Goal: Contribute content: Contribute content

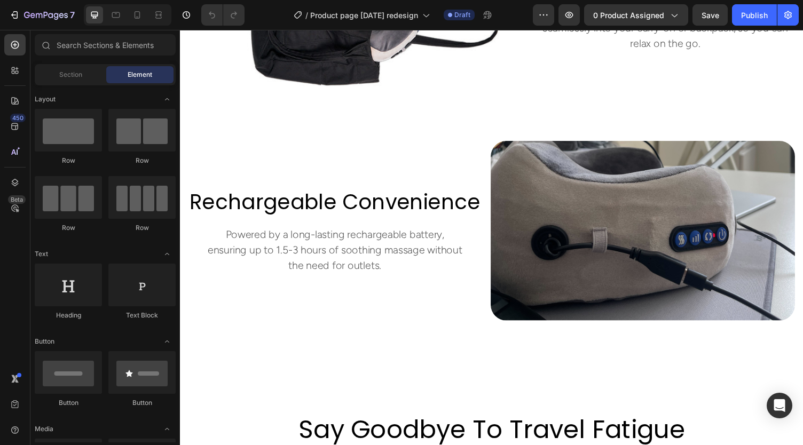
scroll to position [1734, 0]
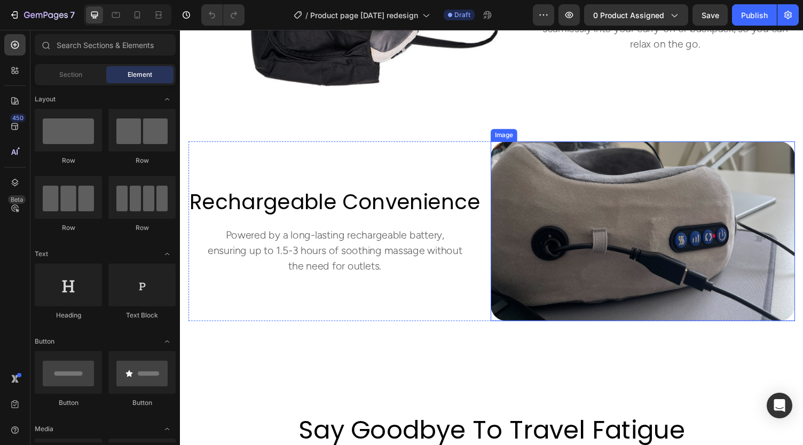
click at [620, 231] on img at bounding box center [655, 237] width 313 height 185
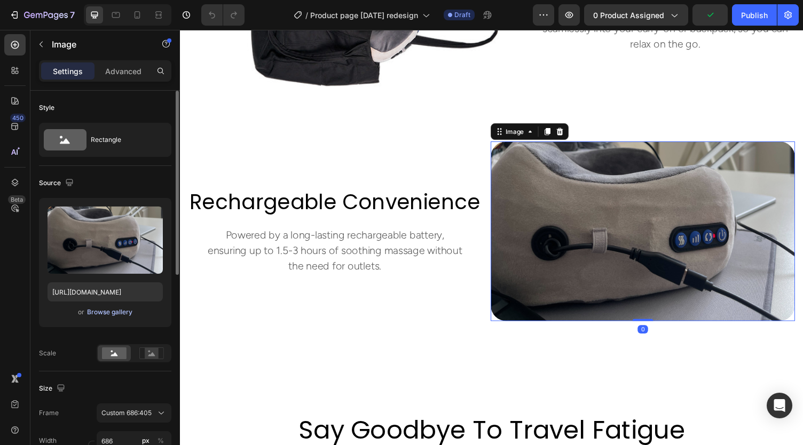
click at [104, 313] on div "Browse gallery" at bounding box center [109, 313] width 45 height 10
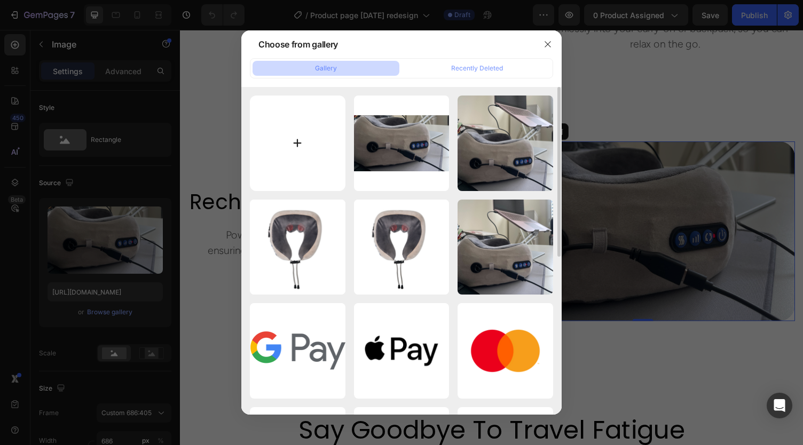
click at [297, 146] on input "file" at bounding box center [298, 144] width 96 height 96
type input "C:\fakepath\Product page (6).png"
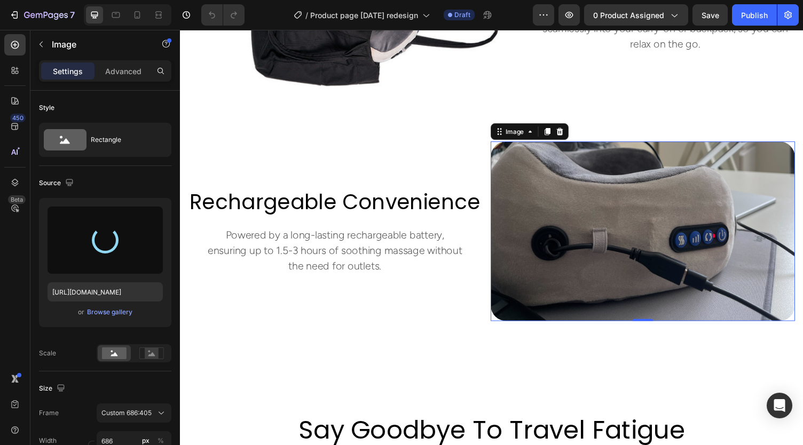
type input "[URL][DOMAIN_NAME]"
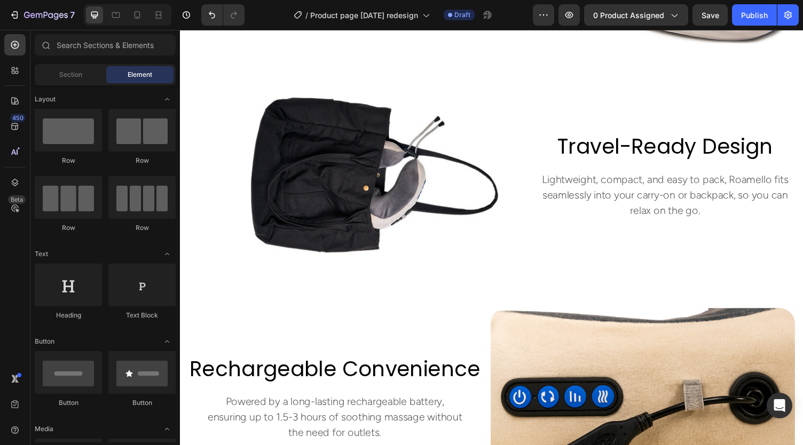
scroll to position [1738, 0]
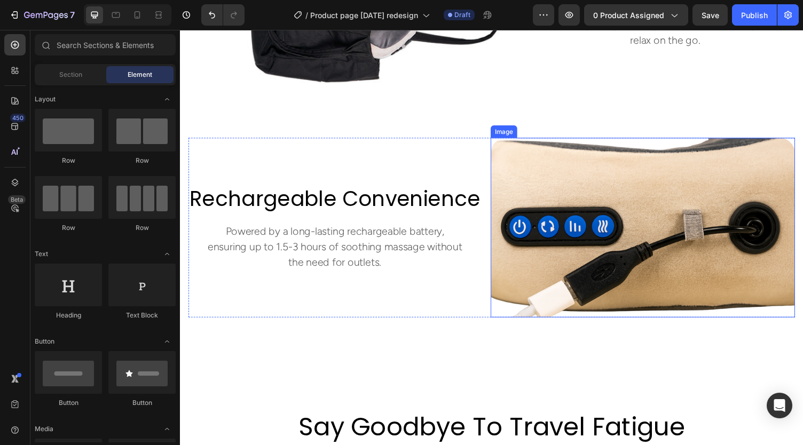
click at [588, 185] on img at bounding box center [655, 233] width 313 height 185
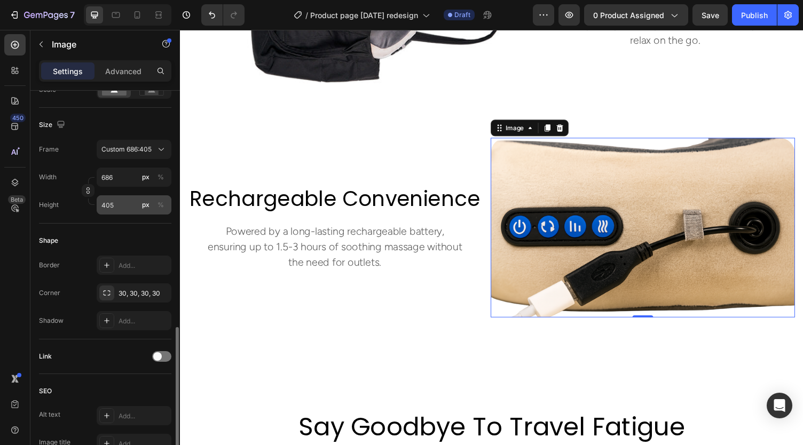
scroll to position [419, 0]
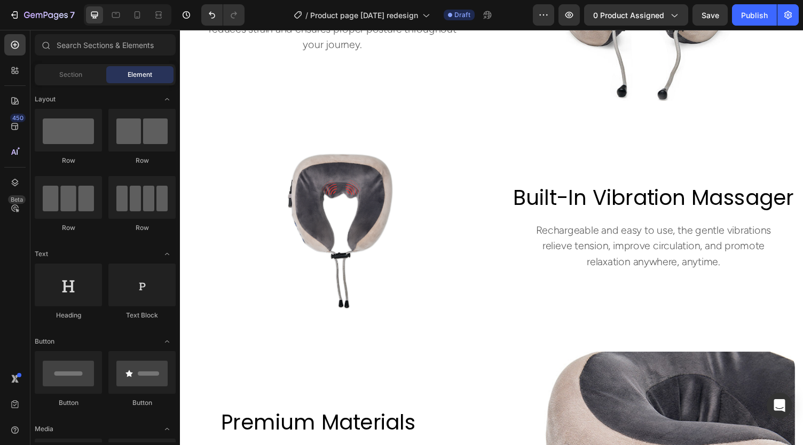
scroll to position [1041, 0]
click at [375, 187] on img at bounding box center [350, 231] width 323 height 191
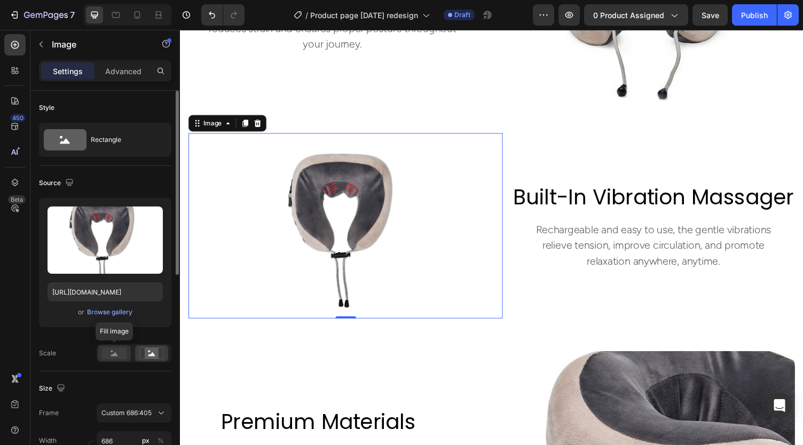
click at [112, 346] on div at bounding box center [114, 354] width 33 height 16
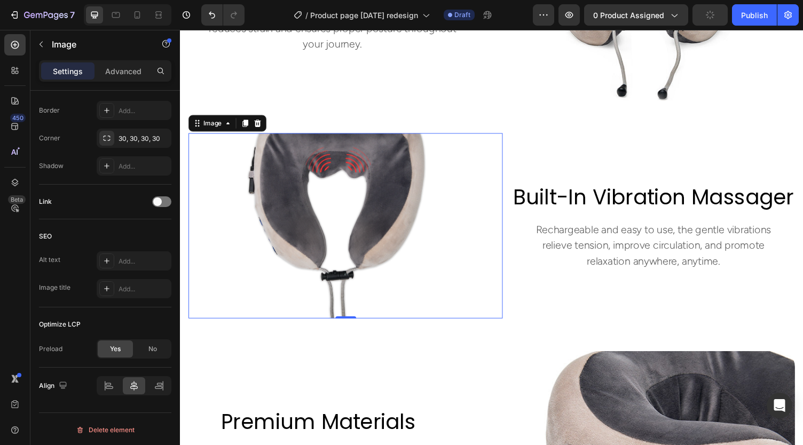
scroll to position [53, 0]
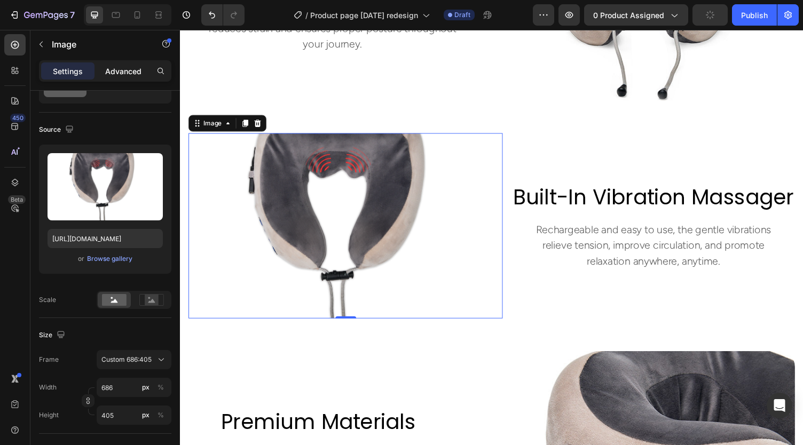
click at [134, 78] on div "Advanced" at bounding box center [123, 70] width 53 height 17
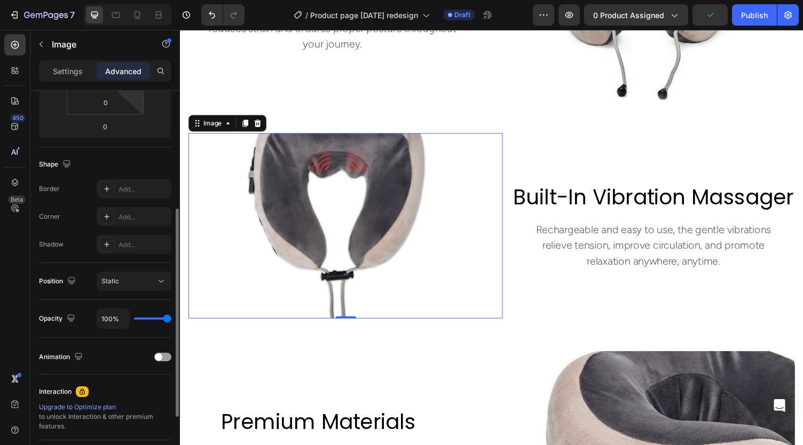
scroll to position [217, 0]
click at [136, 18] on icon at bounding box center [137, 15] width 11 height 11
type input "24"
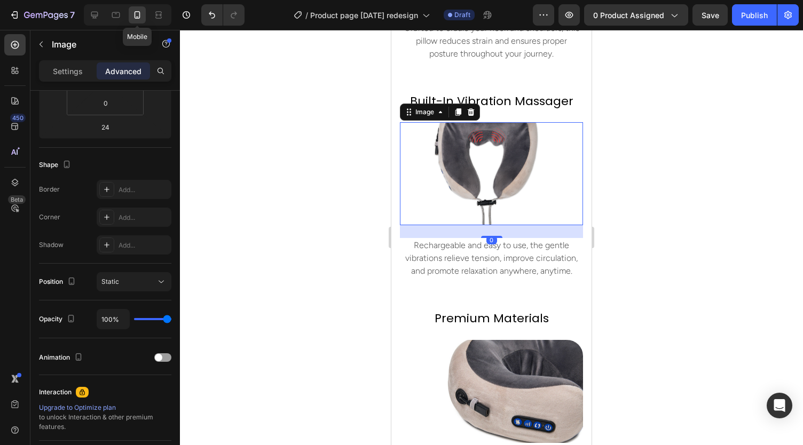
scroll to position [1060, 0]
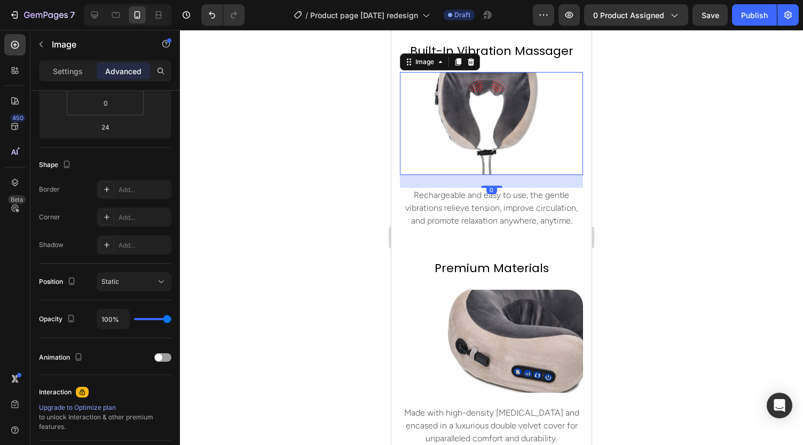
click at [302, 200] on div at bounding box center [491, 238] width 623 height 416
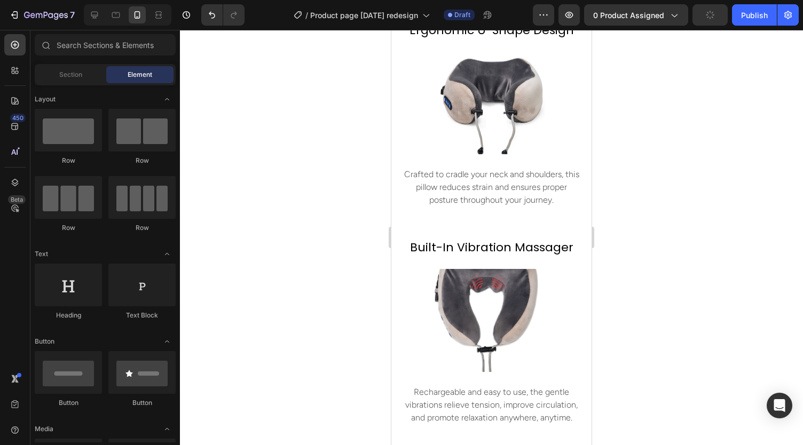
scroll to position [1089, 0]
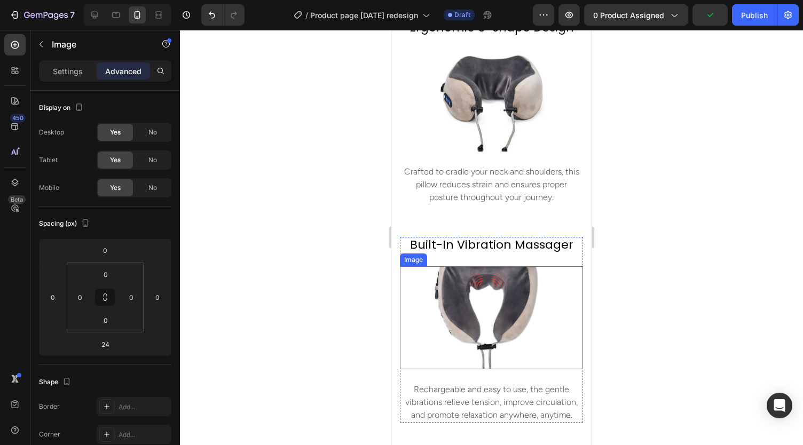
click at [509, 286] on img at bounding box center [491, 318] width 183 height 103
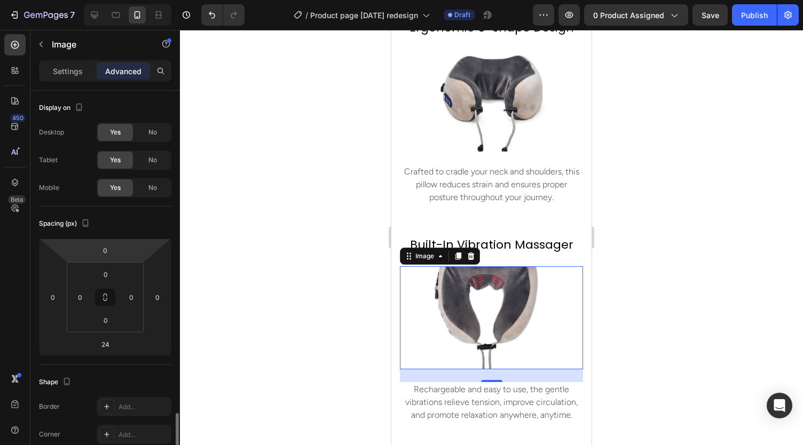
scroll to position [210, 0]
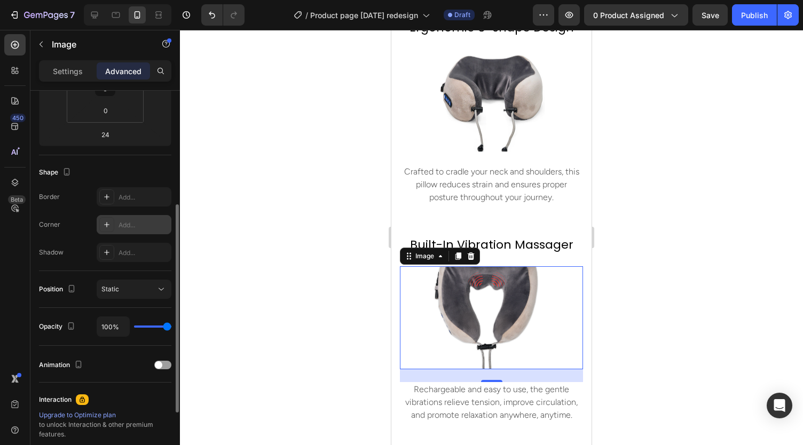
click at [107, 224] on icon at bounding box center [106, 224] width 5 height 5
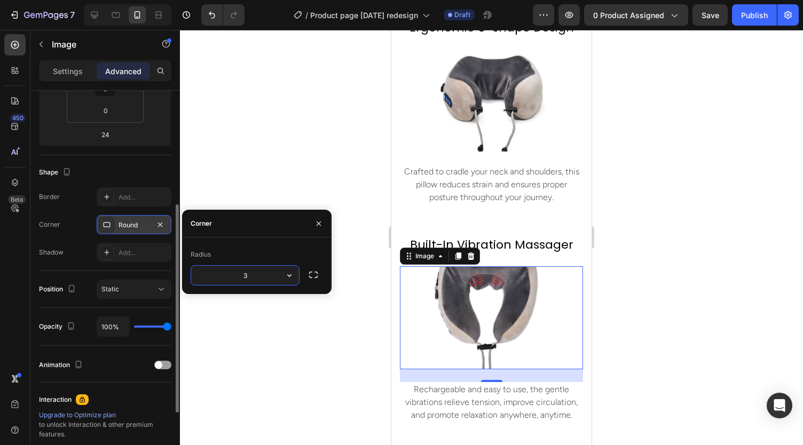
type input "30"
click at [241, 302] on div at bounding box center [491, 238] width 623 height 416
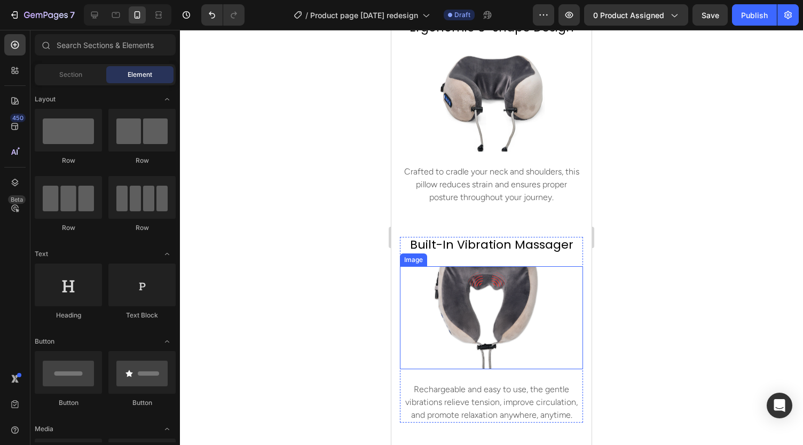
click at [459, 285] on img at bounding box center [491, 318] width 183 height 103
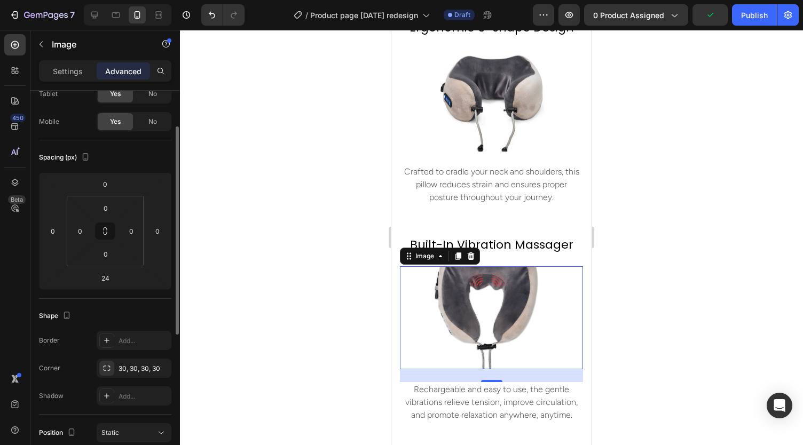
scroll to position [68, 0]
click at [117, 364] on div "30, 30, 30, 30" at bounding box center [134, 366] width 75 height 19
click at [257, 209] on div at bounding box center [491, 238] width 623 height 416
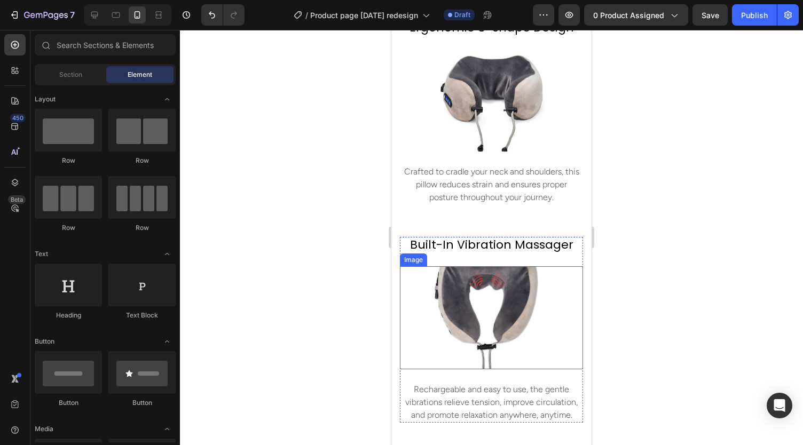
click at [473, 298] on img at bounding box center [491, 318] width 183 height 103
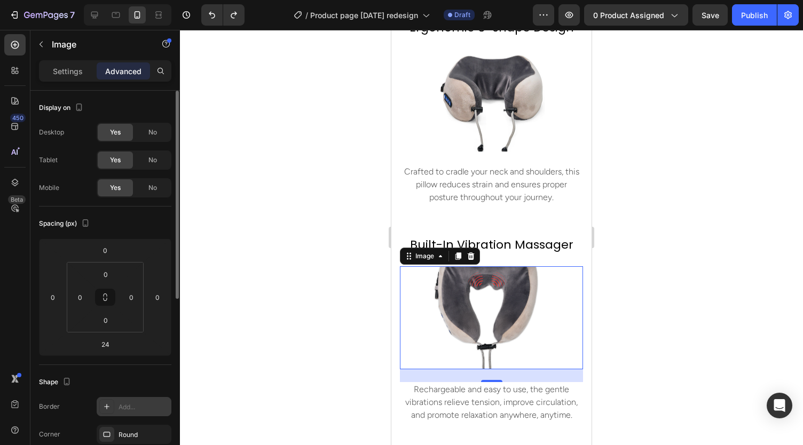
click at [123, 409] on div "Add..." at bounding box center [144, 408] width 50 height 10
click at [265, 230] on div at bounding box center [491, 238] width 623 height 416
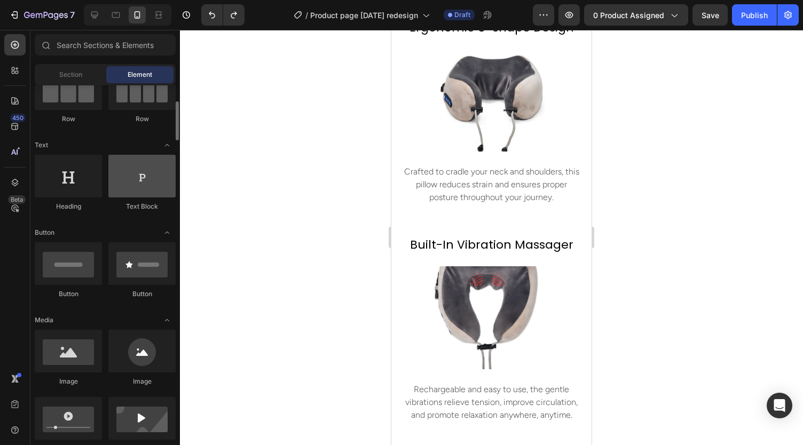
scroll to position [113, 0]
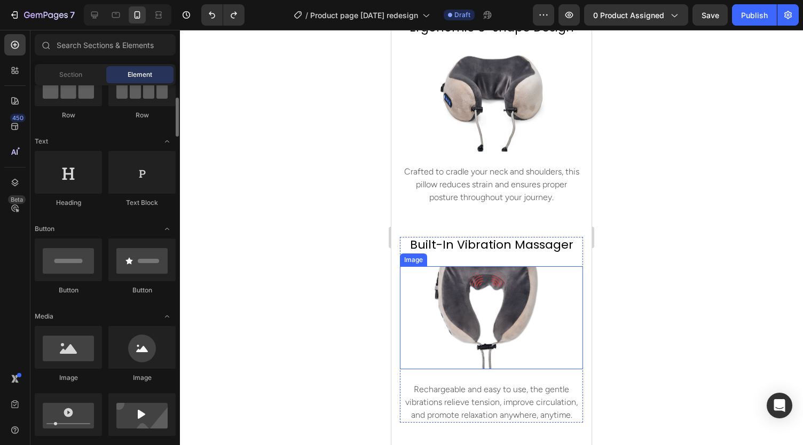
click at [516, 288] on img at bounding box center [491, 318] width 183 height 103
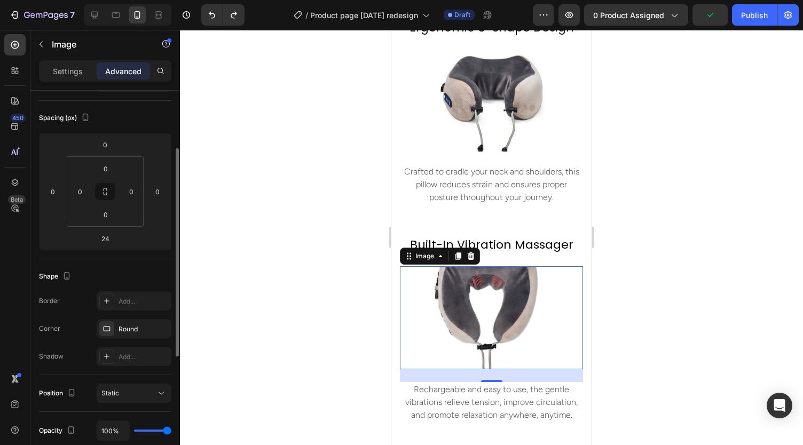
scroll to position [105, 0]
click at [123, 323] on div "Round" at bounding box center [134, 329] width 75 height 19
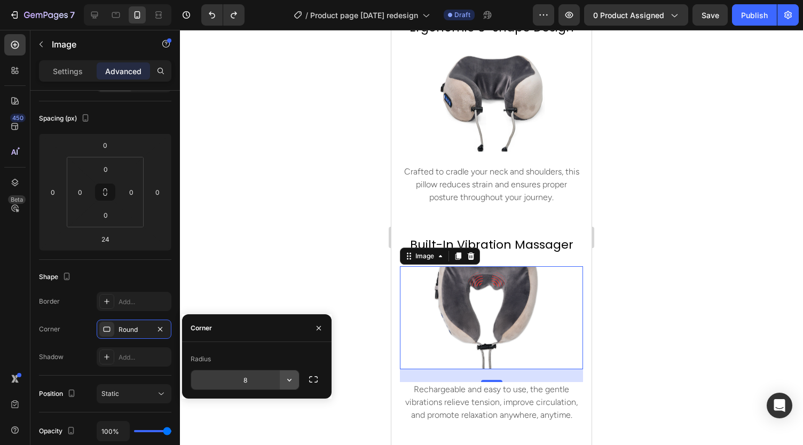
click at [292, 378] on icon "button" at bounding box center [289, 380] width 11 height 11
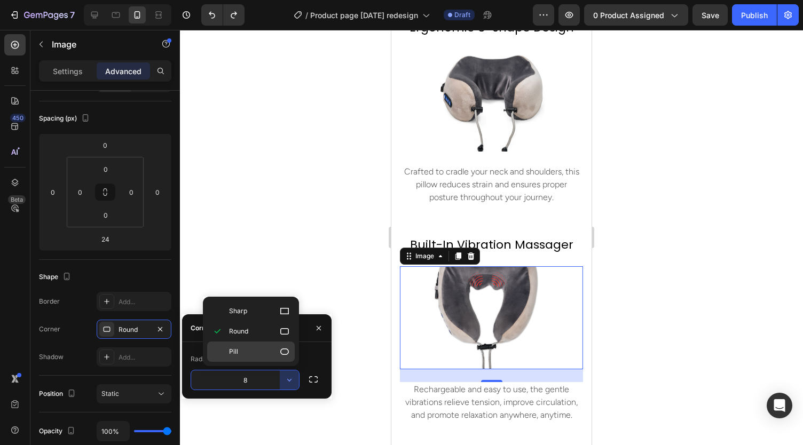
click at [249, 348] on p "Pill" at bounding box center [259, 352] width 61 height 11
type input "9999"
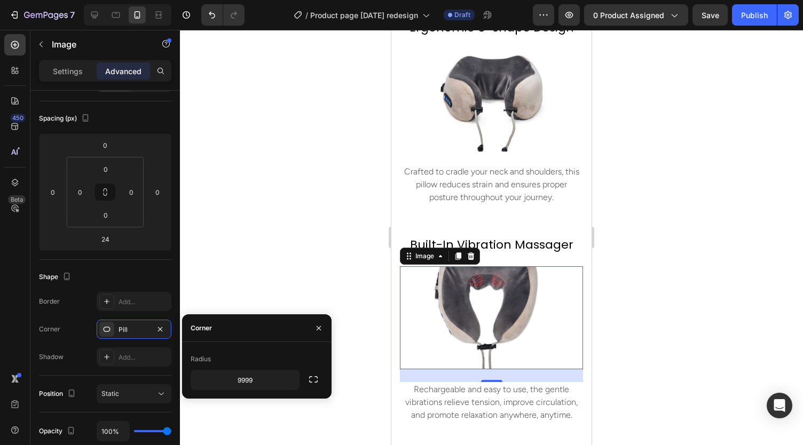
click at [446, 294] on img at bounding box center [491, 318] width 183 height 103
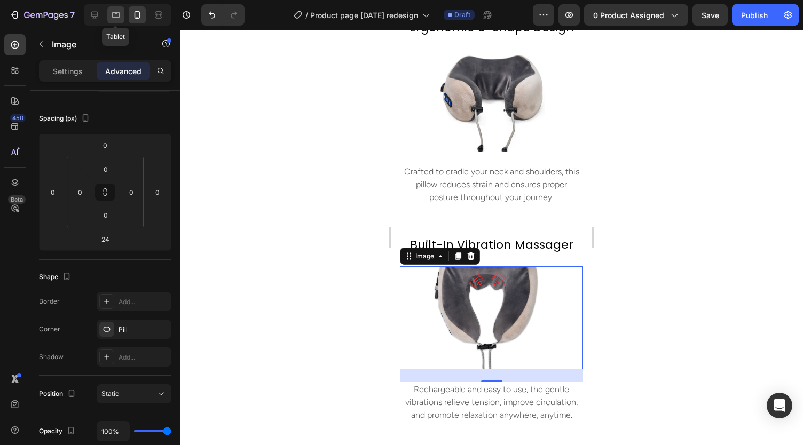
click at [111, 13] on icon at bounding box center [116, 15] width 11 height 11
type input "0"
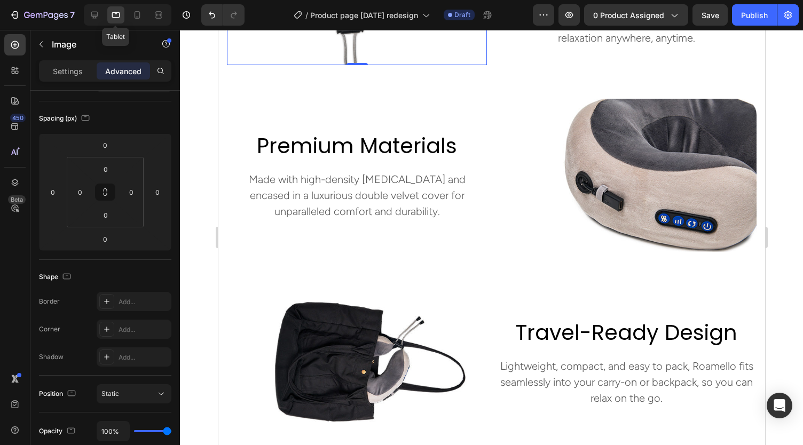
scroll to position [933, 0]
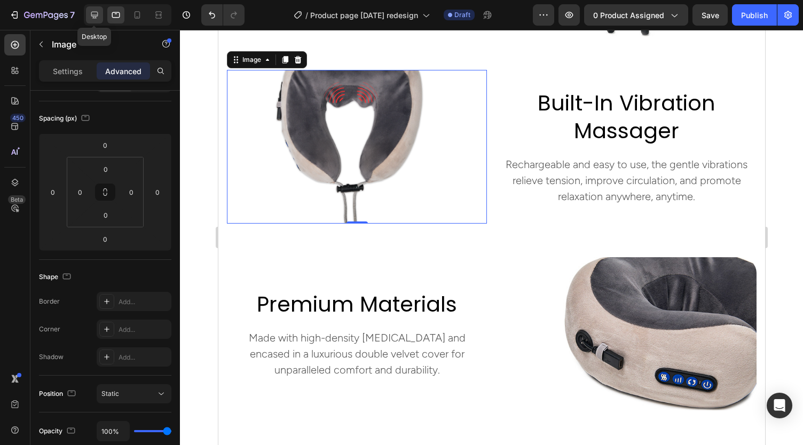
click at [86, 17] on div at bounding box center [94, 14] width 17 height 17
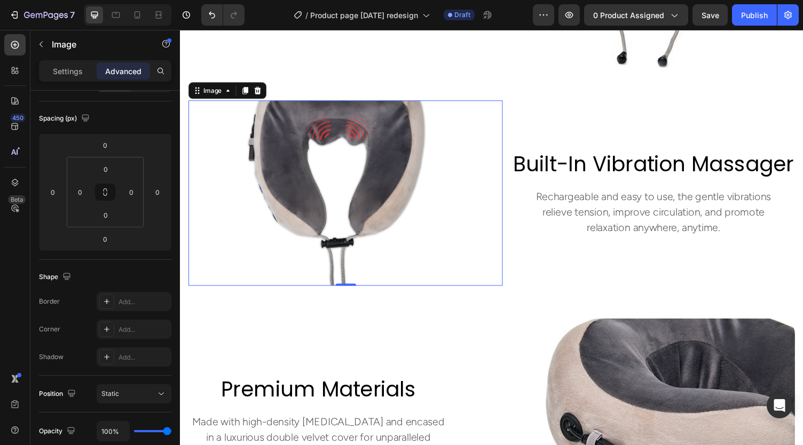
scroll to position [1203, 0]
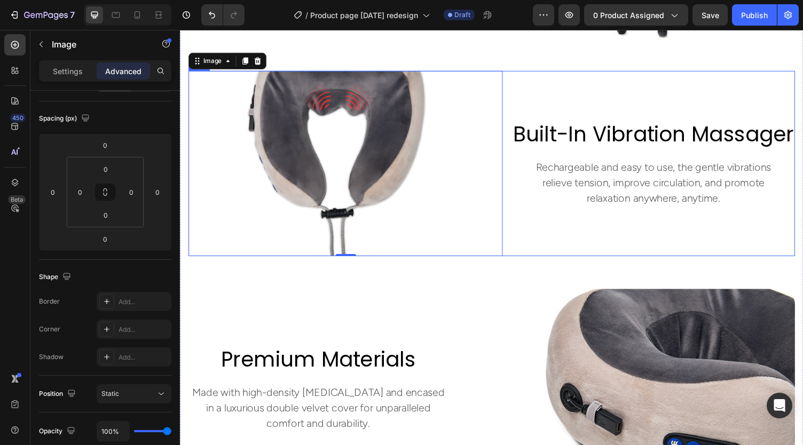
click at [560, 85] on div "built-in vibration massager Heading Rechargeable and easy to use, the gentle vi…" at bounding box center [666, 167] width 291 height 191
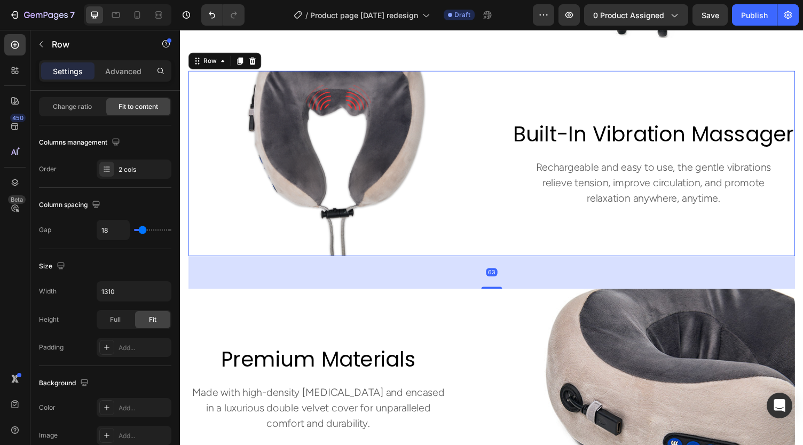
scroll to position [0, 0]
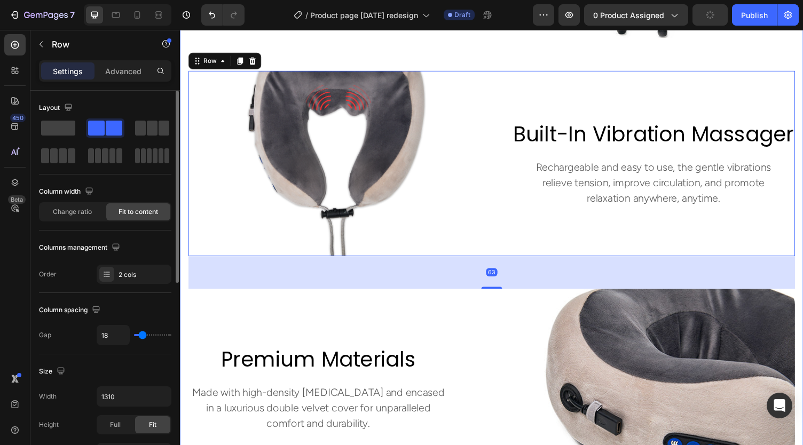
click at [512, 62] on div "ergonomic u-shape design Heading Crafted to cradle your neck and shoulders, thi…" at bounding box center [501, 404] width 624 height 1108
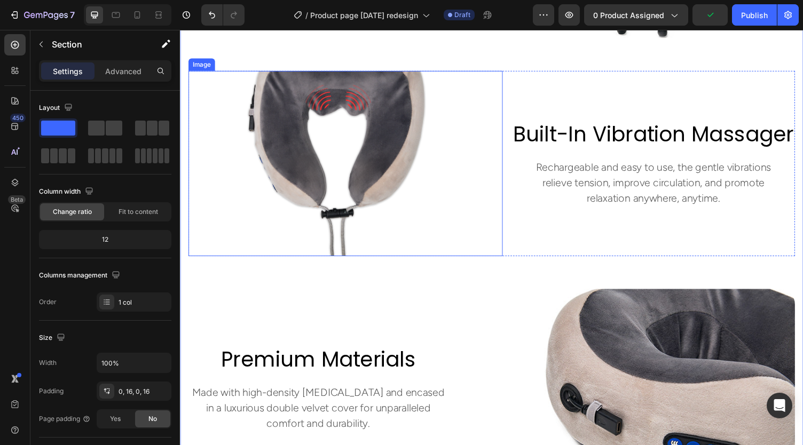
click at [346, 152] on img at bounding box center [350, 167] width 323 height 191
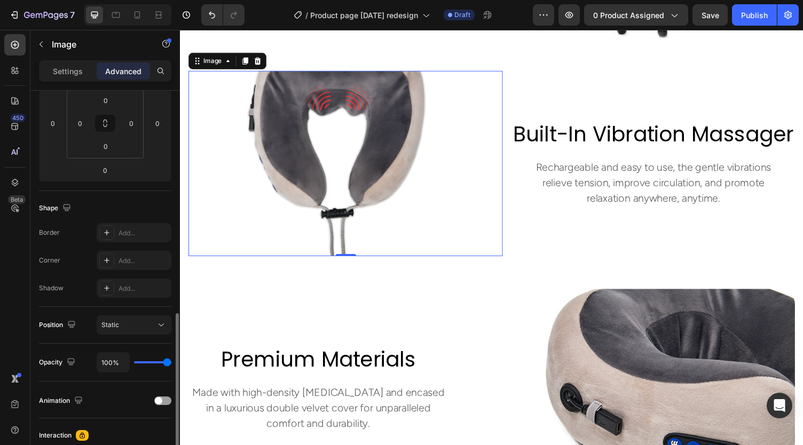
scroll to position [257, 0]
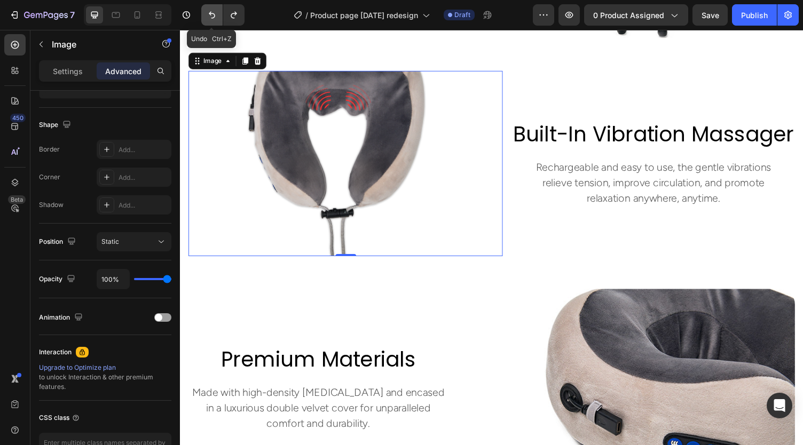
click at [214, 19] on icon "Undo/Redo" at bounding box center [212, 15] width 11 height 11
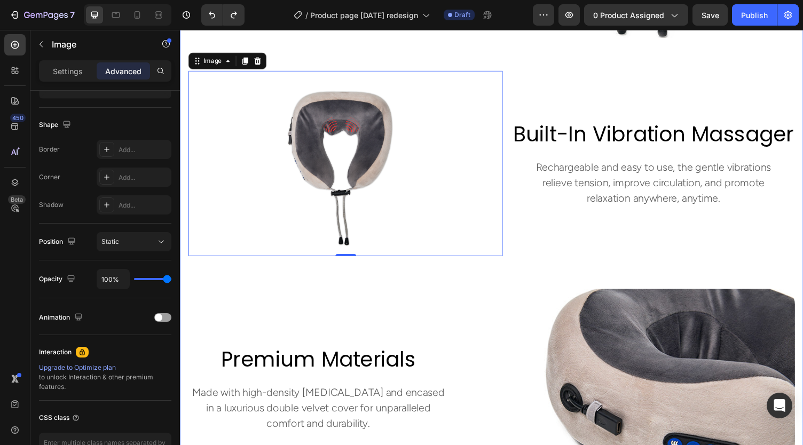
click at [516, 271] on div "ergonomic u-shape design Heading Crafted to cradle your neck and shoulders, thi…" at bounding box center [501, 404] width 624 height 1108
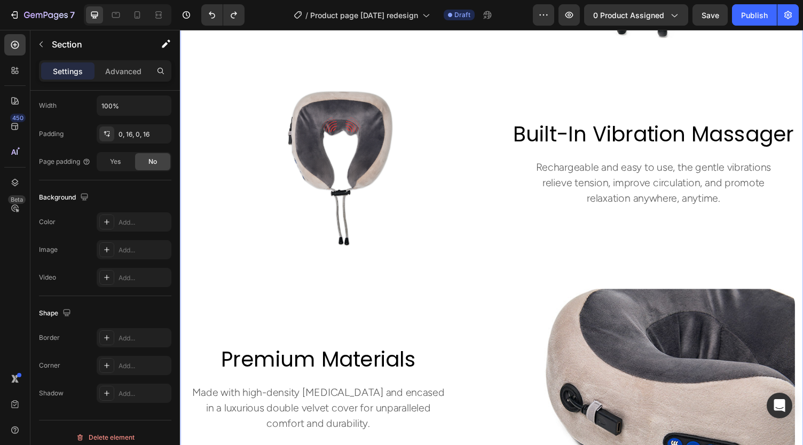
scroll to position [0, 0]
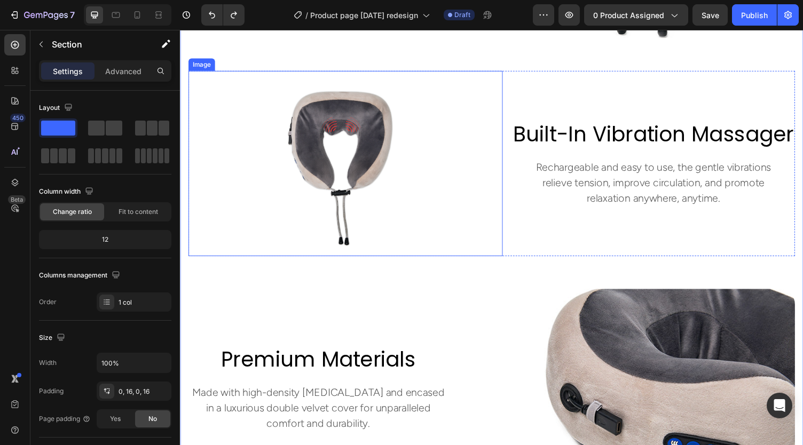
click at [331, 160] on img at bounding box center [350, 167] width 323 height 191
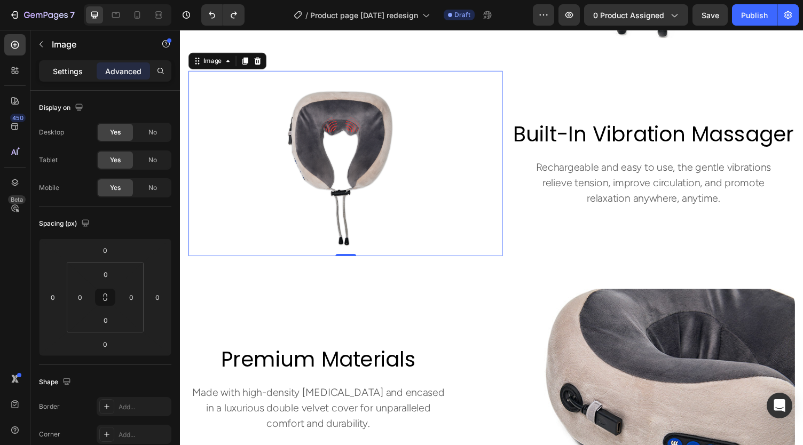
click at [67, 73] on p "Settings" at bounding box center [68, 71] width 30 height 11
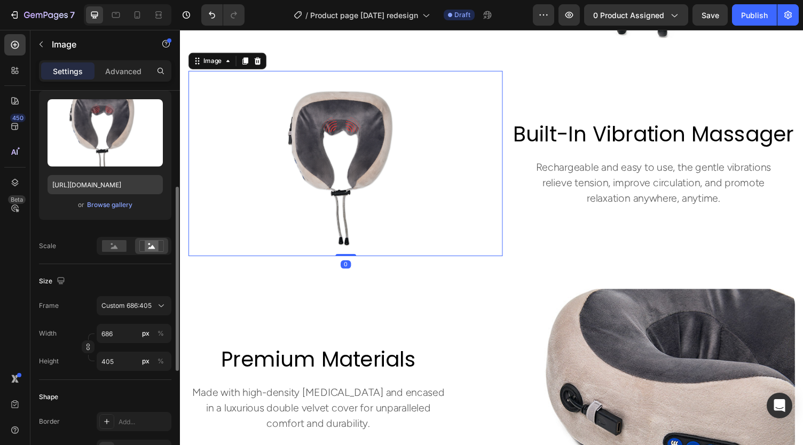
scroll to position [142, 0]
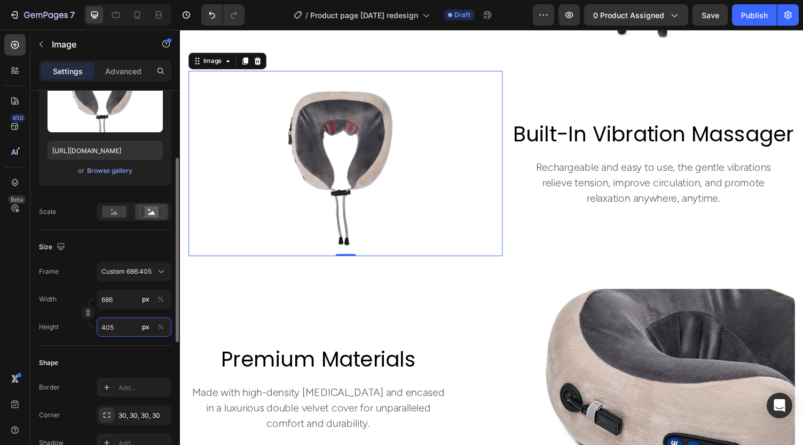
click at [117, 323] on input "405" at bounding box center [134, 327] width 75 height 19
type input "10"
type input "6"
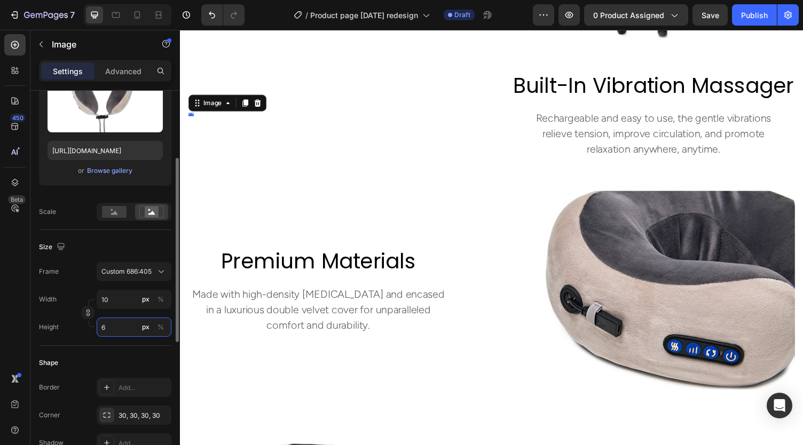
type input "102"
type input "60"
type input "1016"
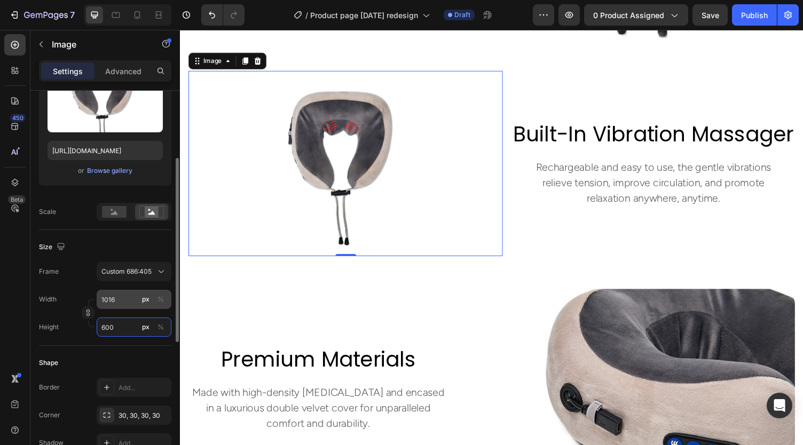
type input "600"
click at [115, 302] on input "1016" at bounding box center [134, 299] width 75 height 19
type input "6"
type input "4"
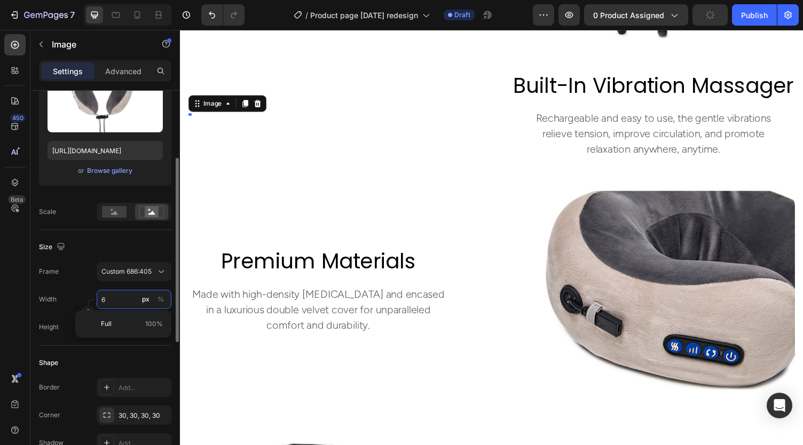
type input "60"
type input "35"
type input "600"
type input "354"
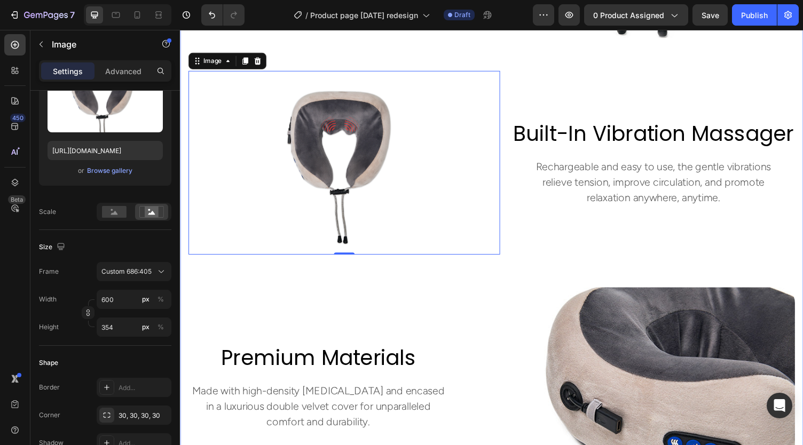
click at [535, 207] on div "built-in vibration massager Heading Rechargeable and easy to use, the gentle vi…" at bounding box center [666, 166] width 291 height 189
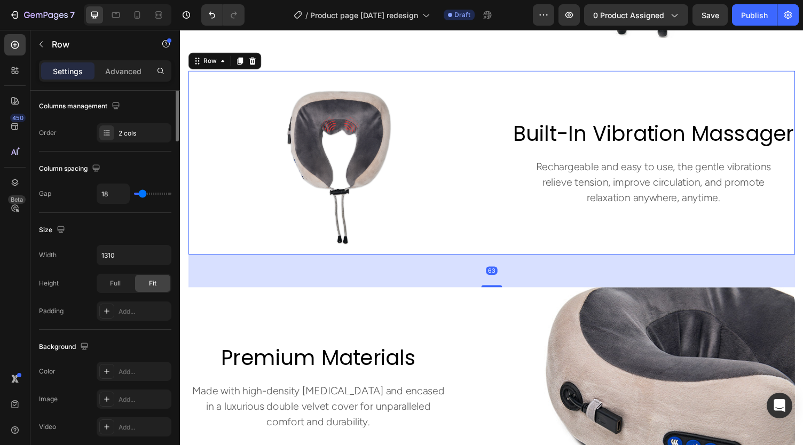
scroll to position [0, 0]
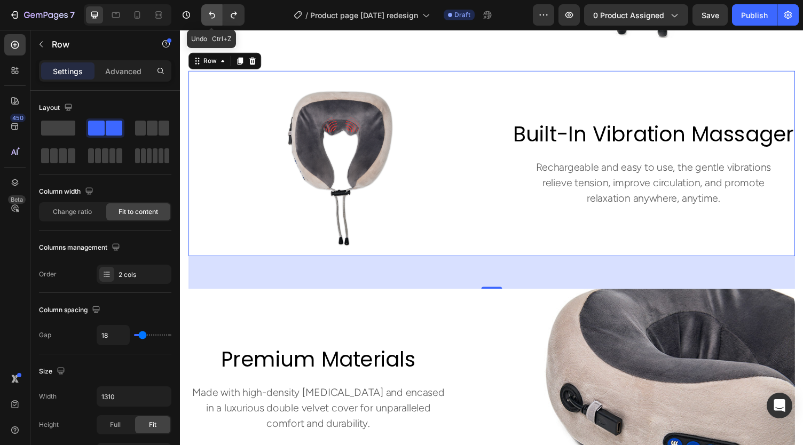
click at [208, 22] on button "Undo/Redo" at bounding box center [211, 14] width 21 height 21
click at [324, 131] on img at bounding box center [350, 167] width 323 height 191
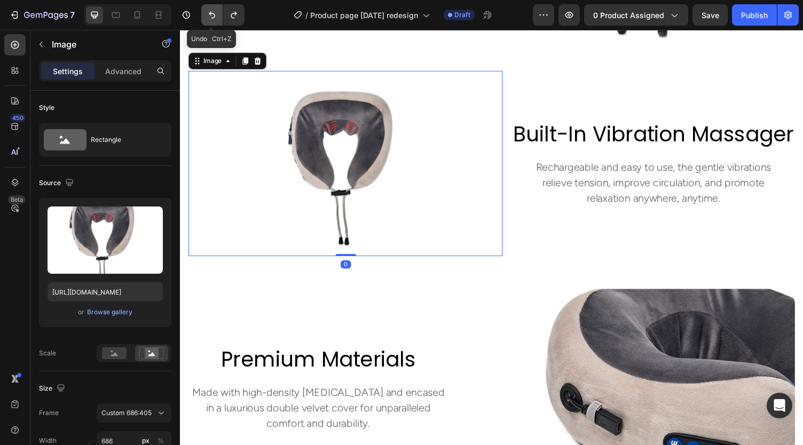
click at [208, 22] on button "Undo/Redo" at bounding box center [211, 14] width 21 height 21
click at [486, 278] on div "ergonomic u-shape design Heading Crafted to cradle your neck and shoulders, thi…" at bounding box center [501, 404] width 624 height 1108
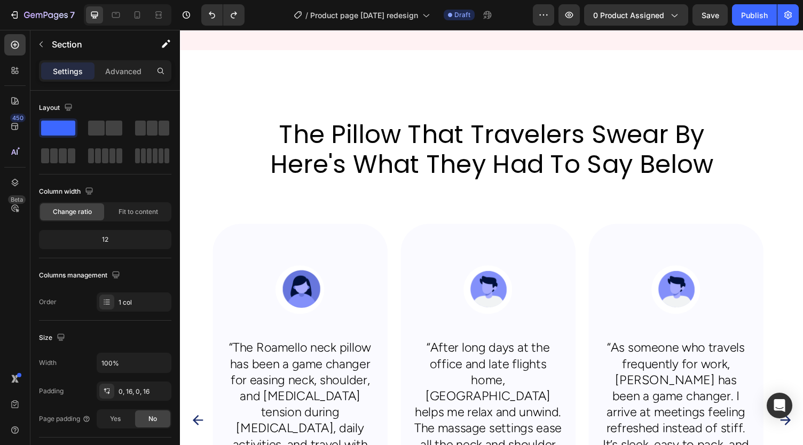
scroll to position [3152, 0]
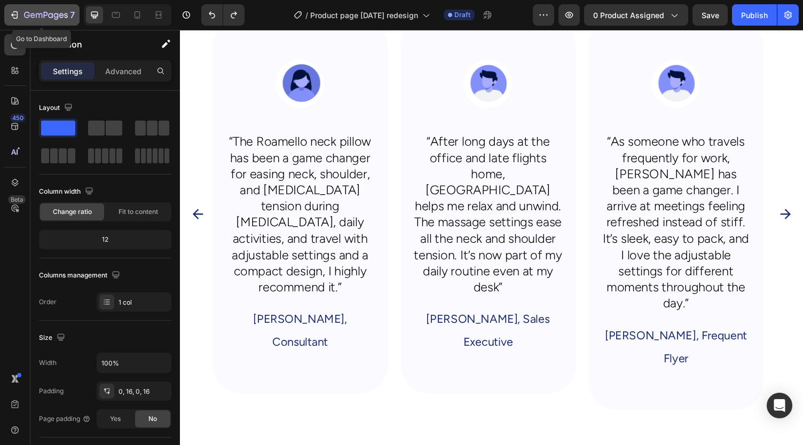
click at [41, 12] on icon "button" at bounding box center [46, 15] width 44 height 9
